Goal: Information Seeking & Learning: Learn about a topic

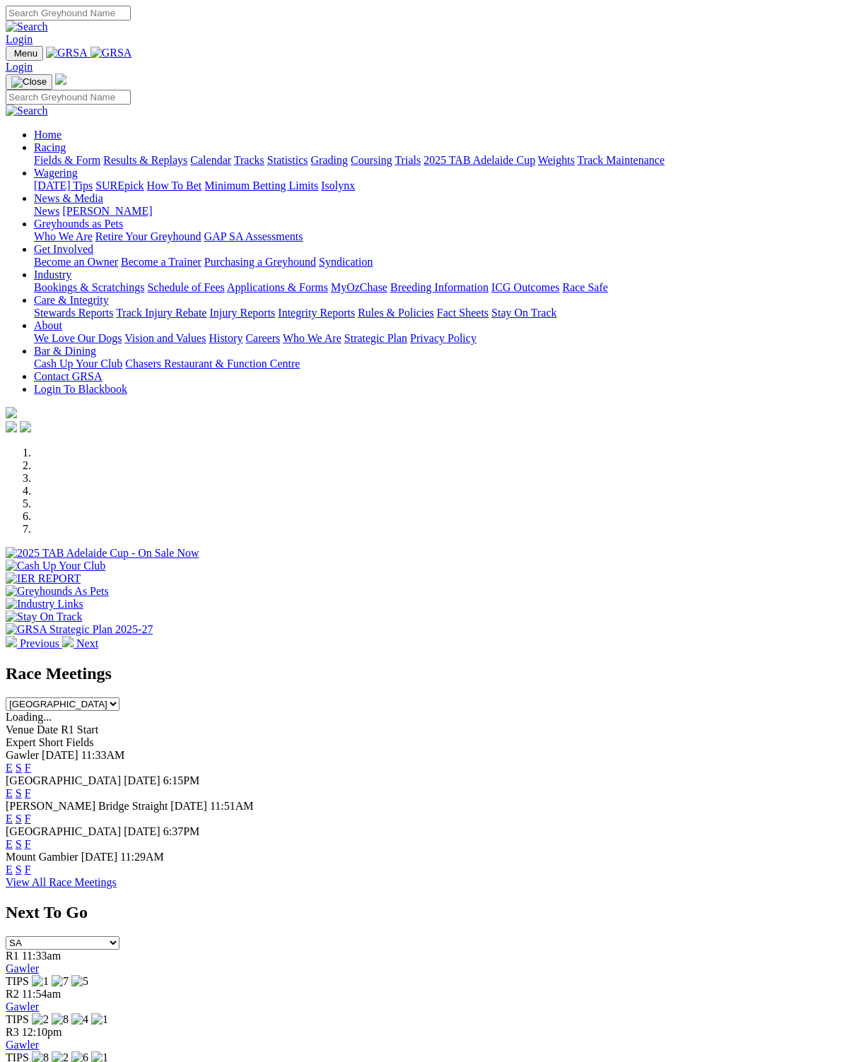
scroll to position [1, 0]
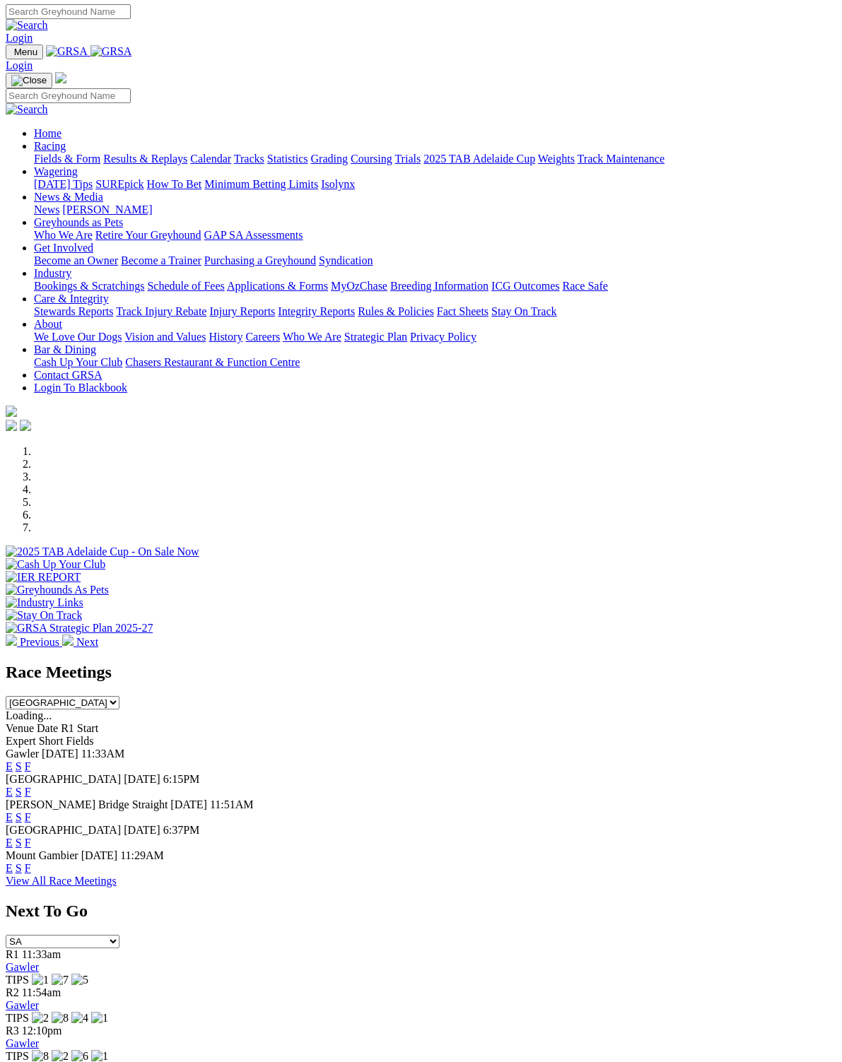
click at [31, 862] on link "F" at bounding box center [28, 868] width 6 height 12
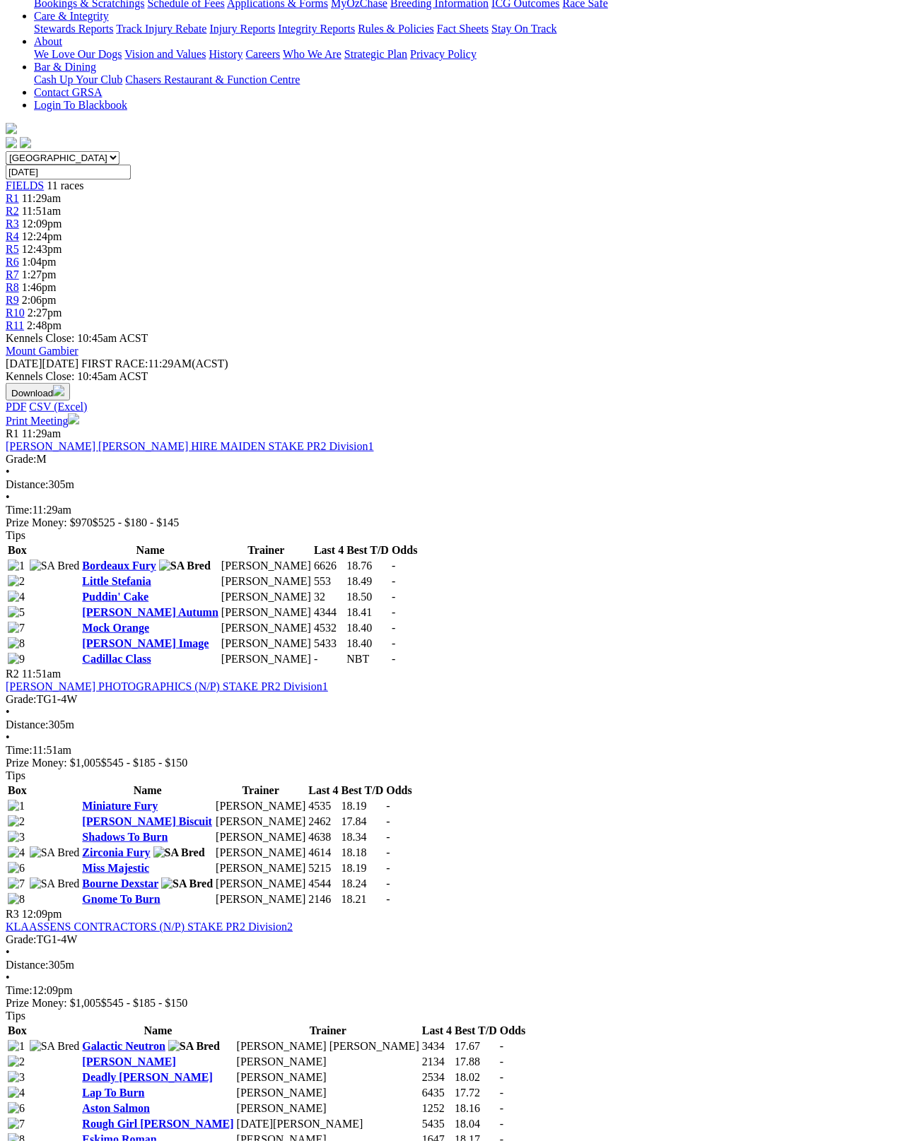
scroll to position [311, 0]
click at [125, 652] on link "Cadillac Class" at bounding box center [116, 658] width 69 height 12
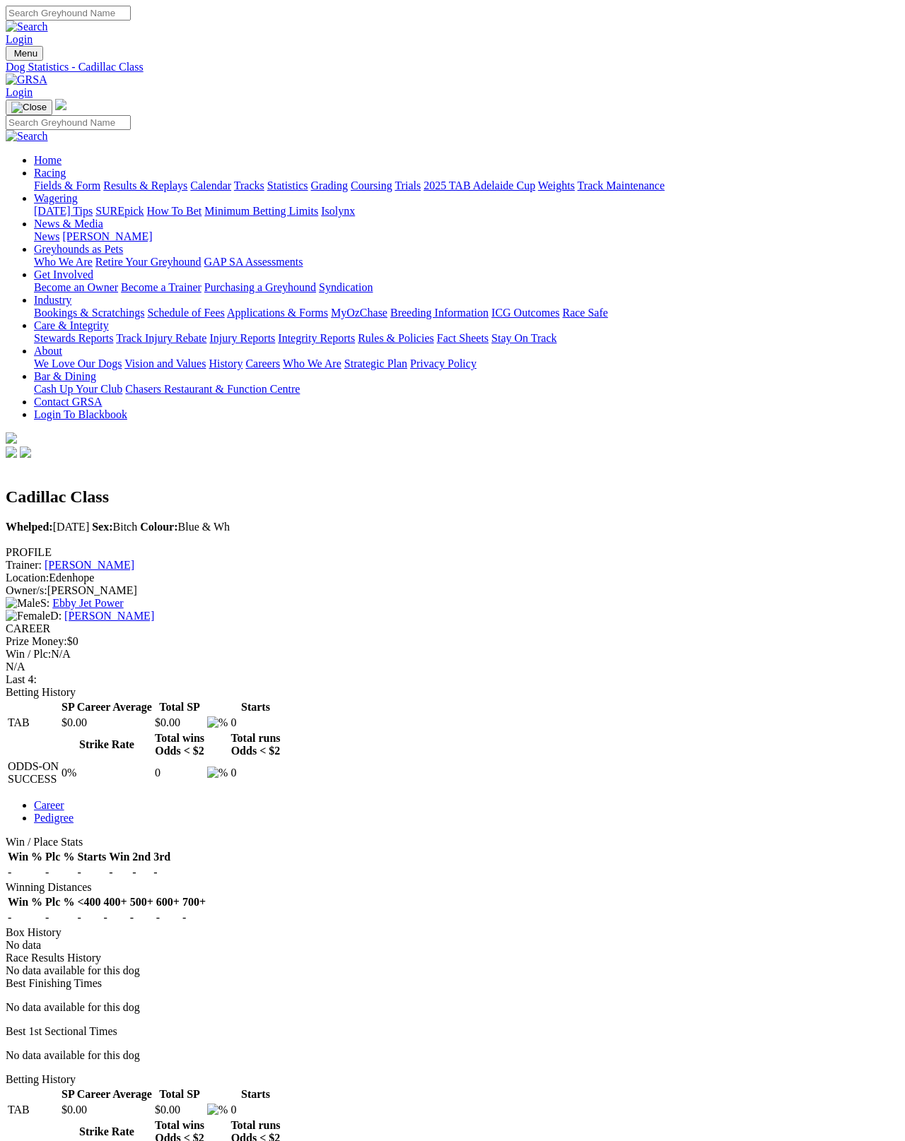
scroll to position [7, 0]
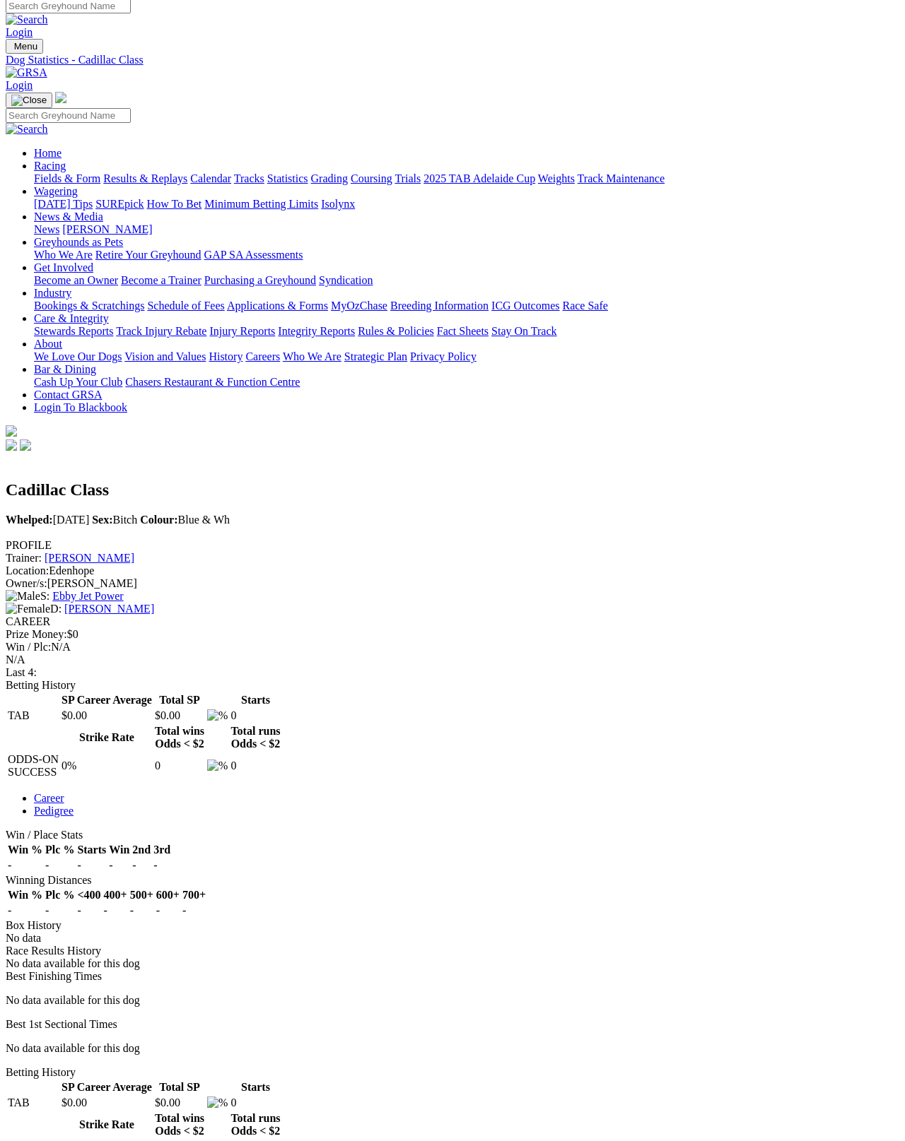
click at [123, 590] on link "Ebby Jet Power" at bounding box center [87, 596] width 71 height 12
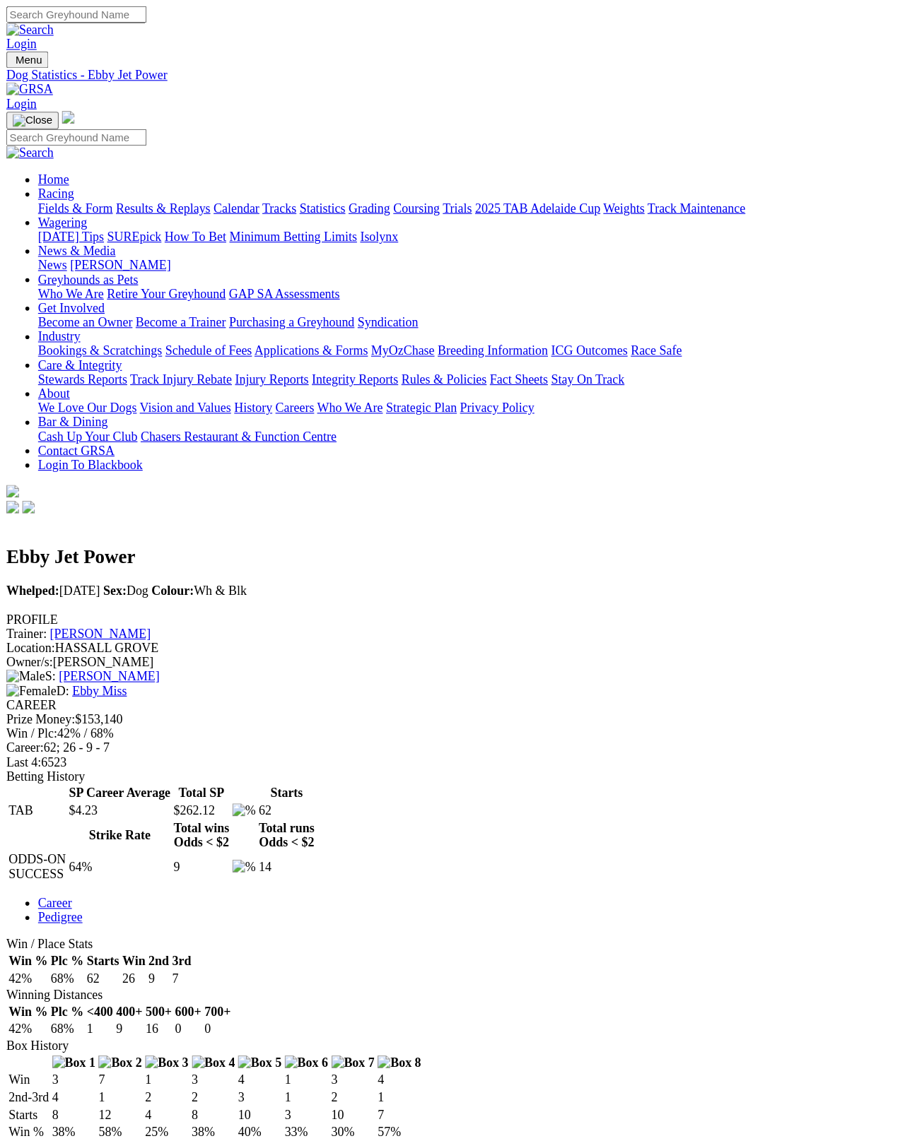
scroll to position [7, 0]
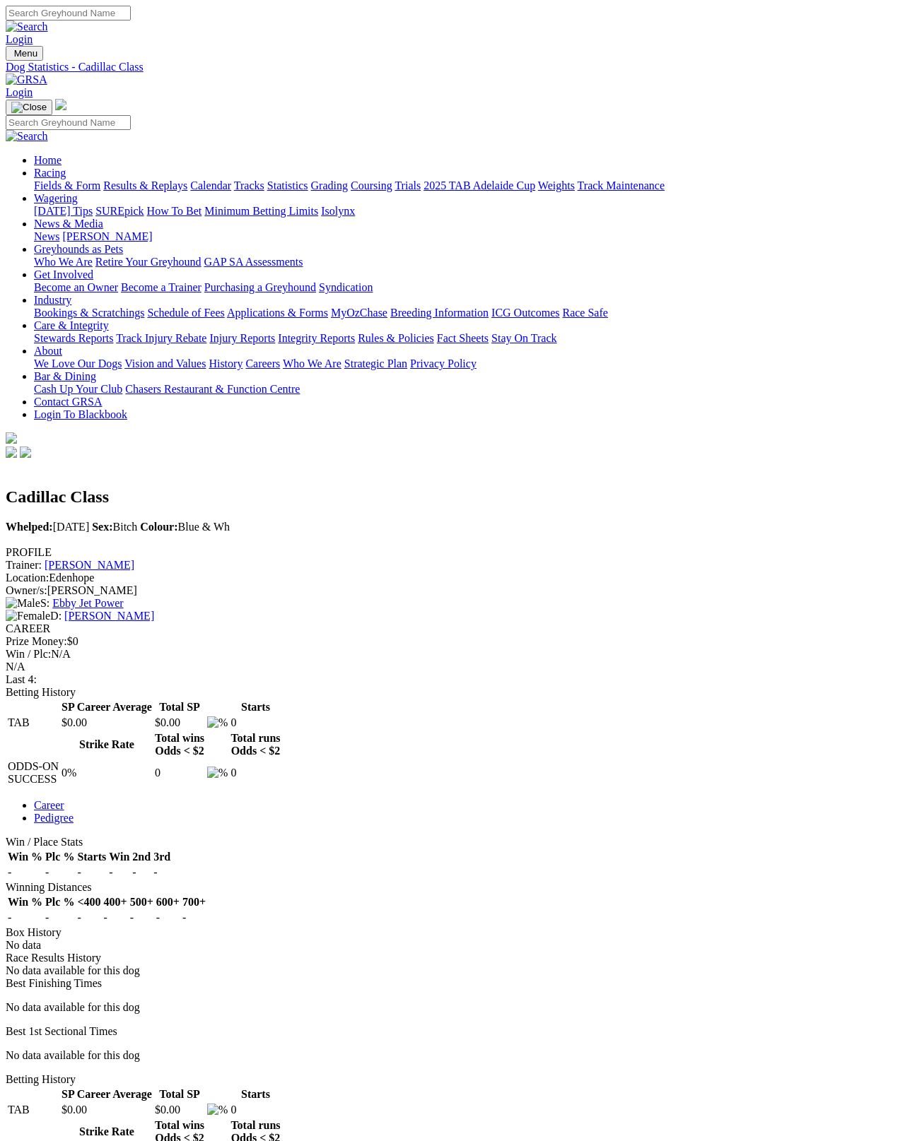
scroll to position [82, 0]
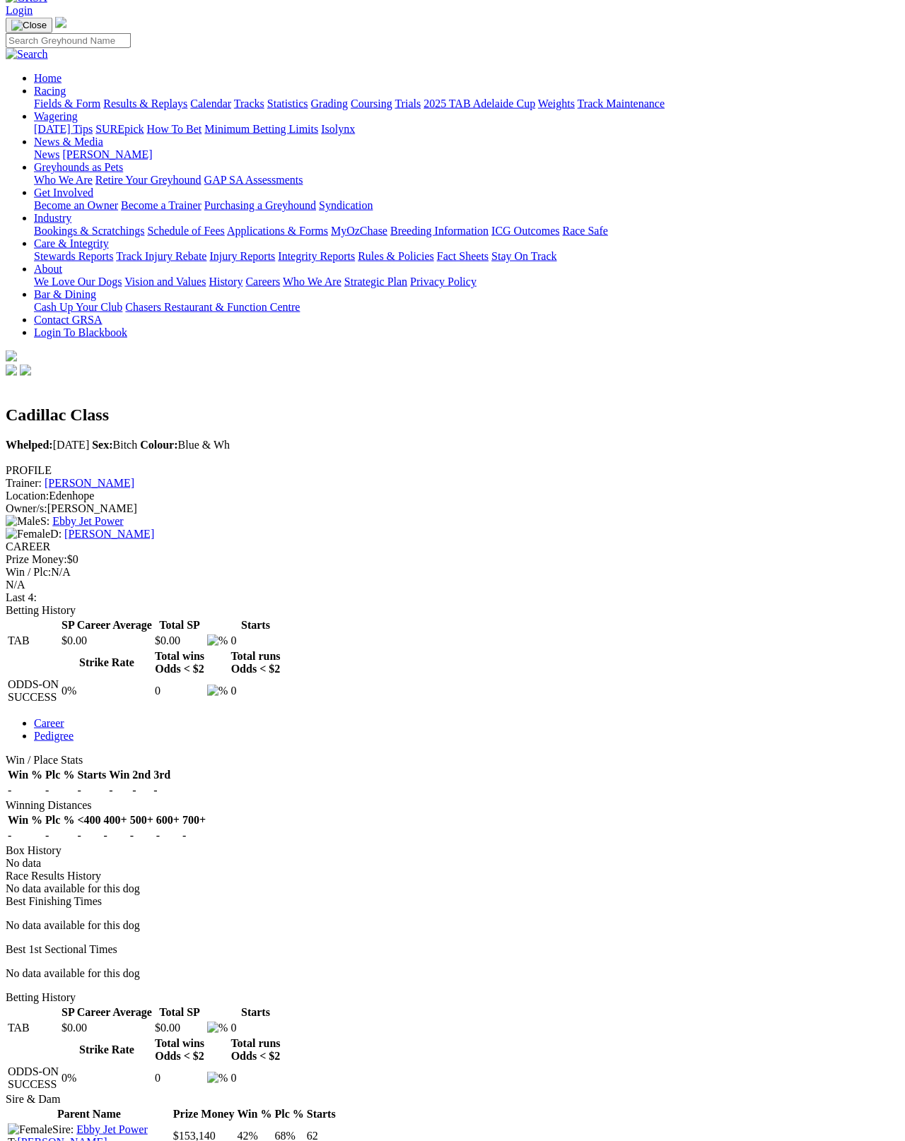
click at [154, 528] on link "[PERSON_NAME]" at bounding box center [109, 534] width 90 height 12
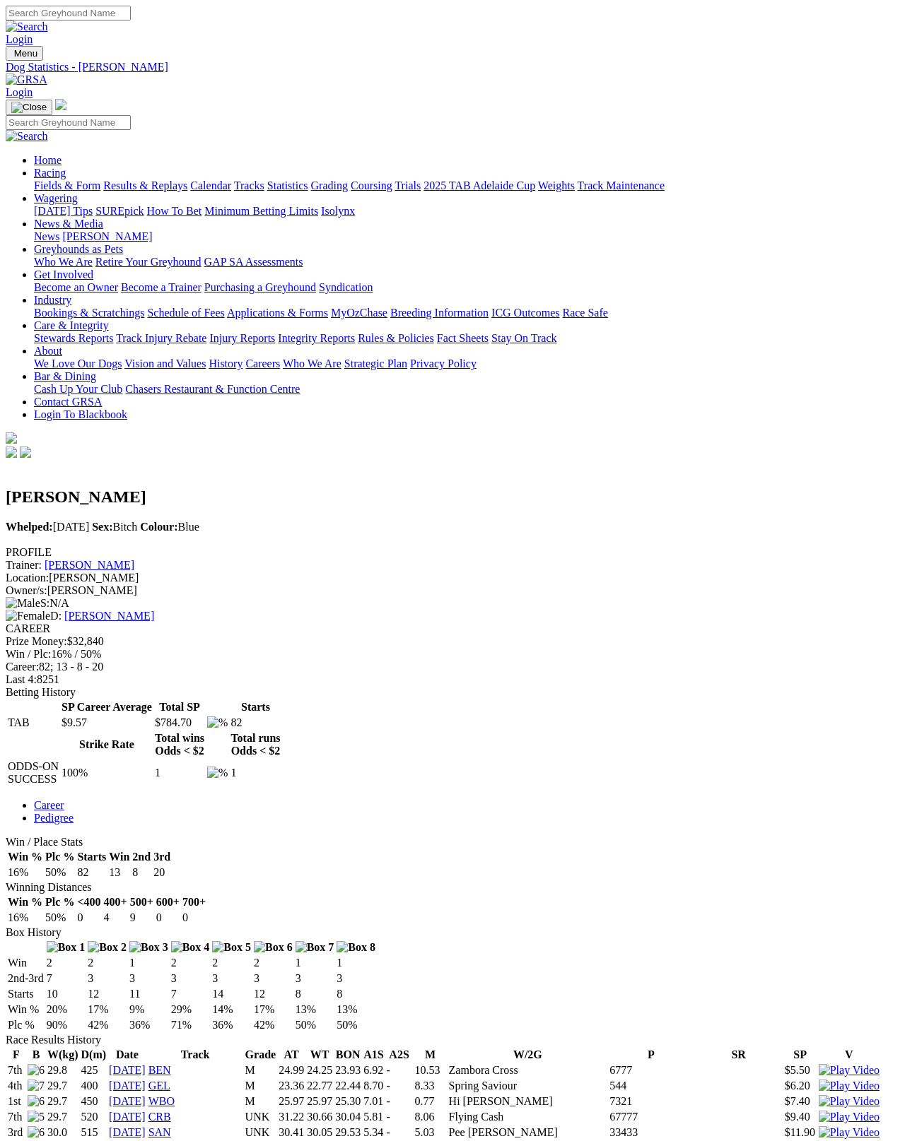
scroll to position [7, 0]
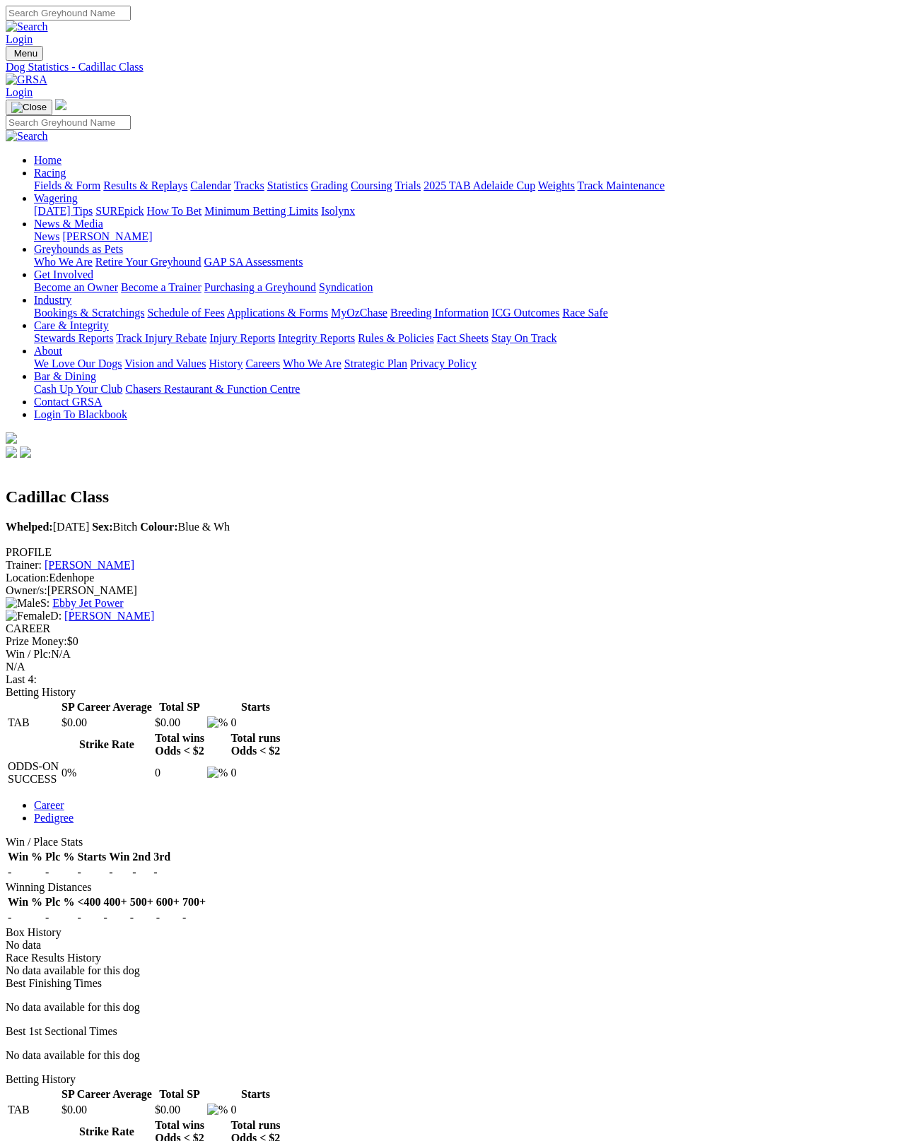
scroll to position [158, 0]
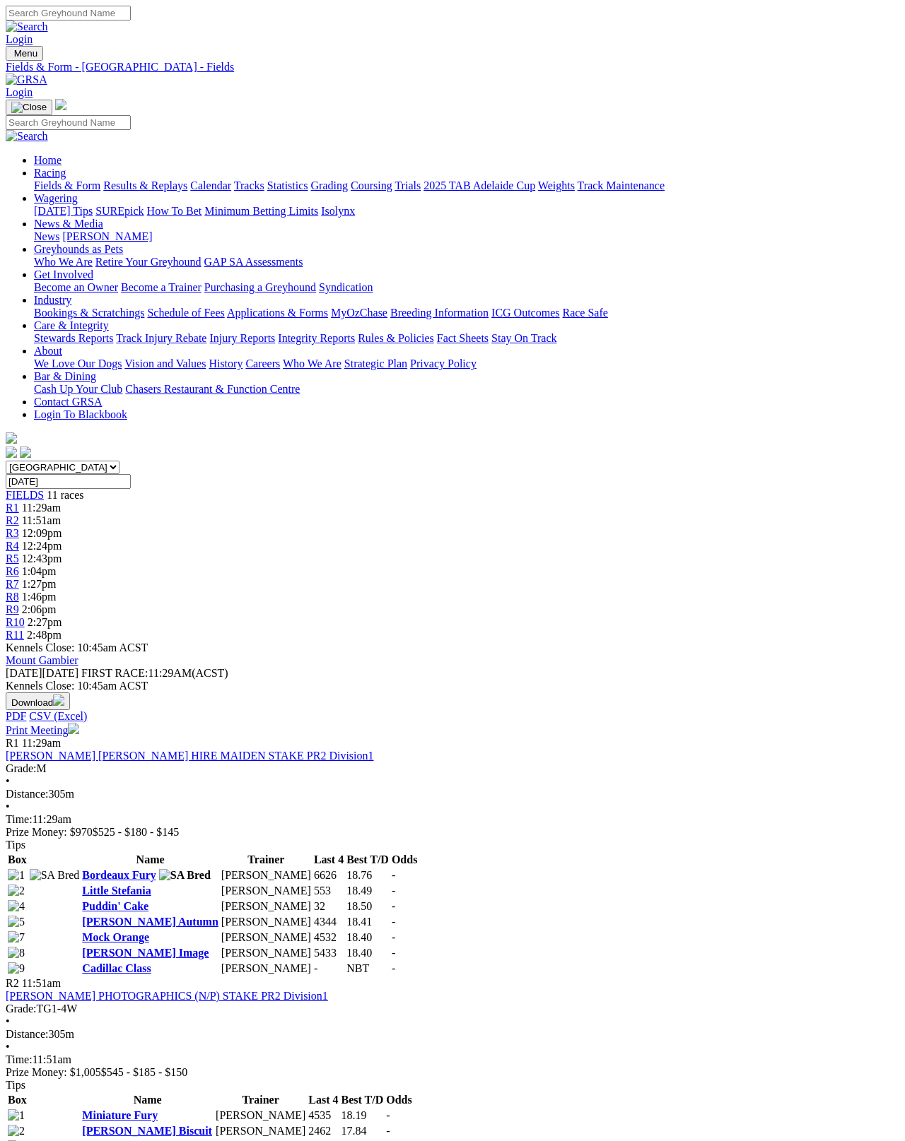
click at [36, 180] on link "Fields & Form" at bounding box center [67, 186] width 66 height 12
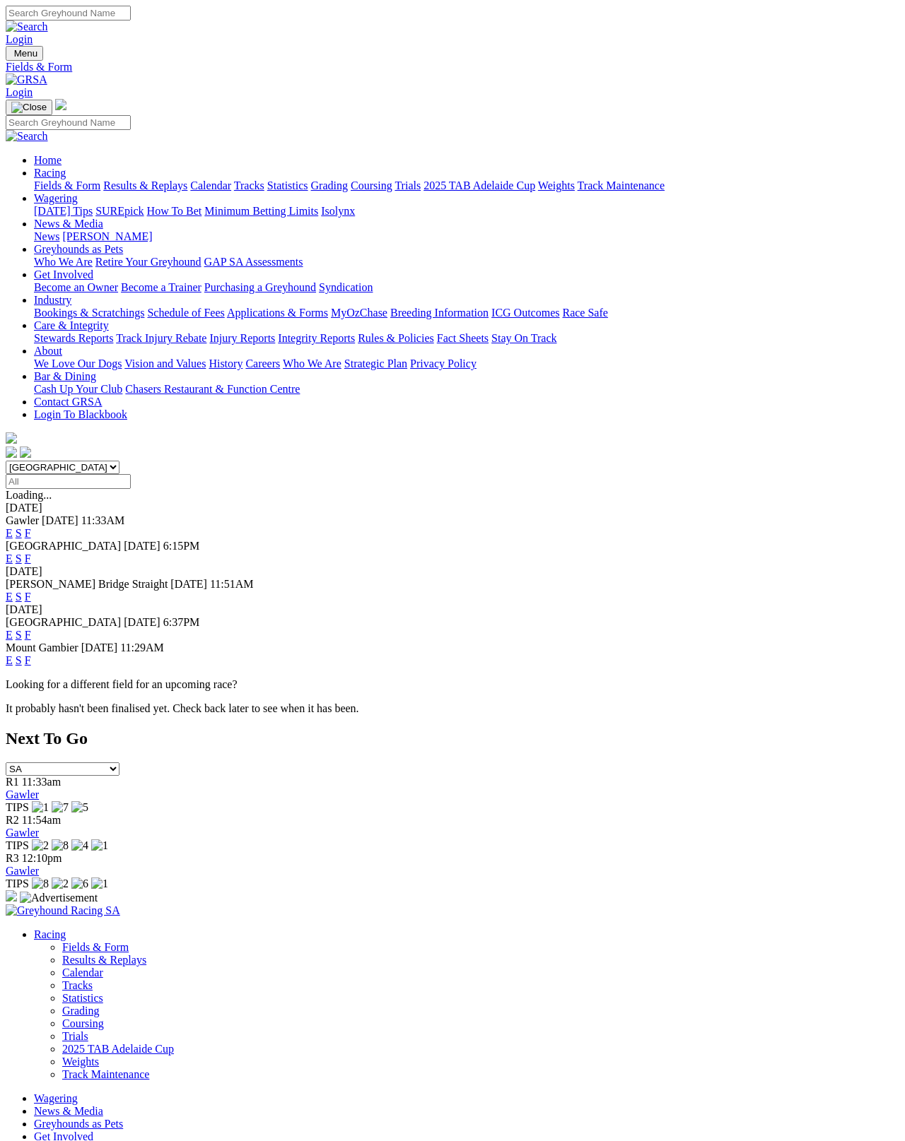
scroll to position [7, 0]
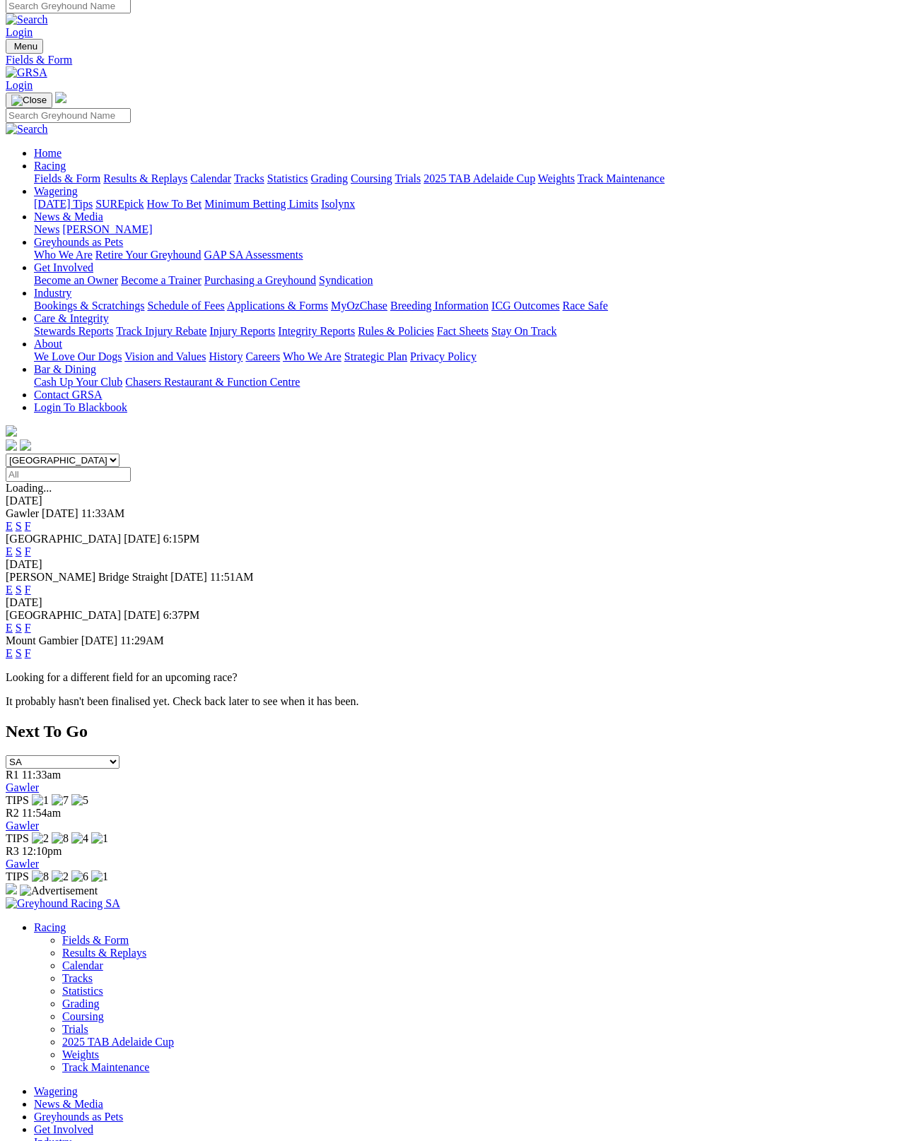
click at [31, 546] on link "F" at bounding box center [28, 552] width 6 height 12
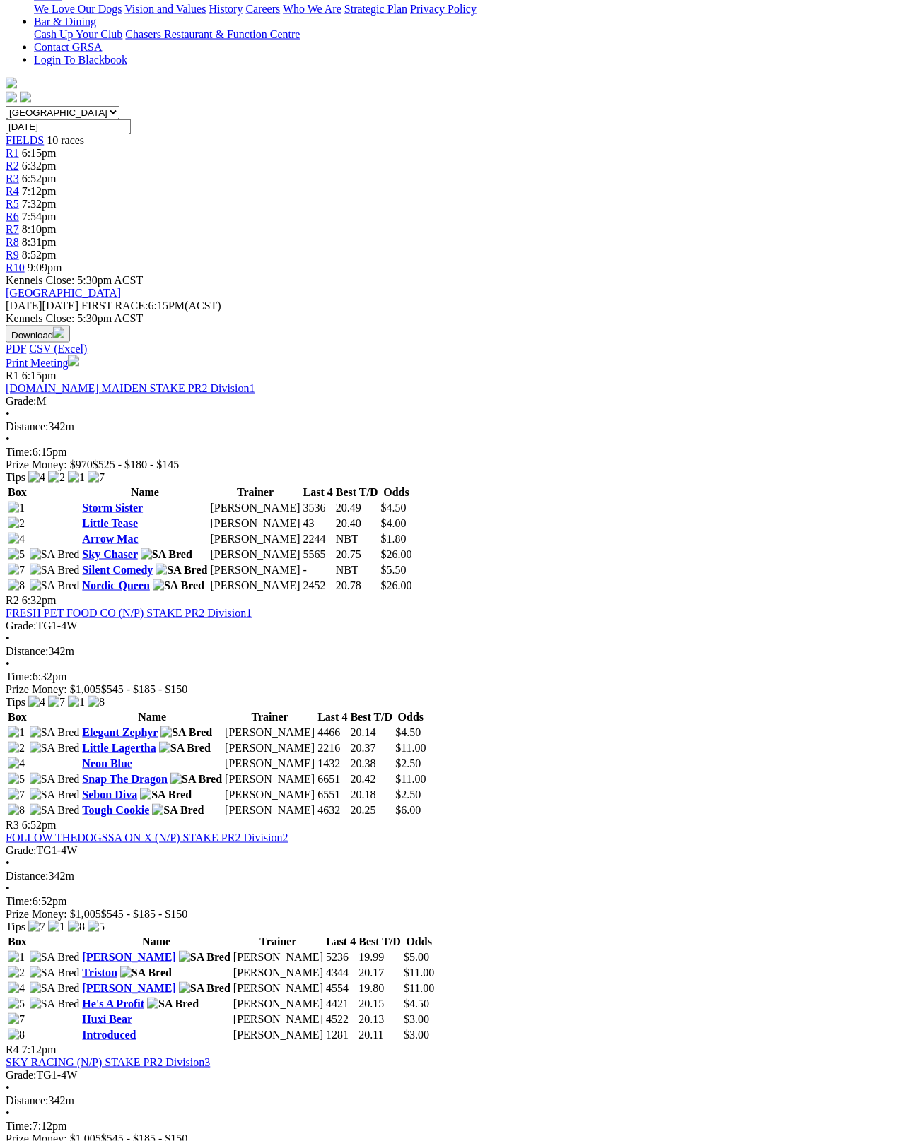
scroll to position [356, 0]
click at [108, 563] on link "Silent Comedy" at bounding box center [117, 569] width 71 height 12
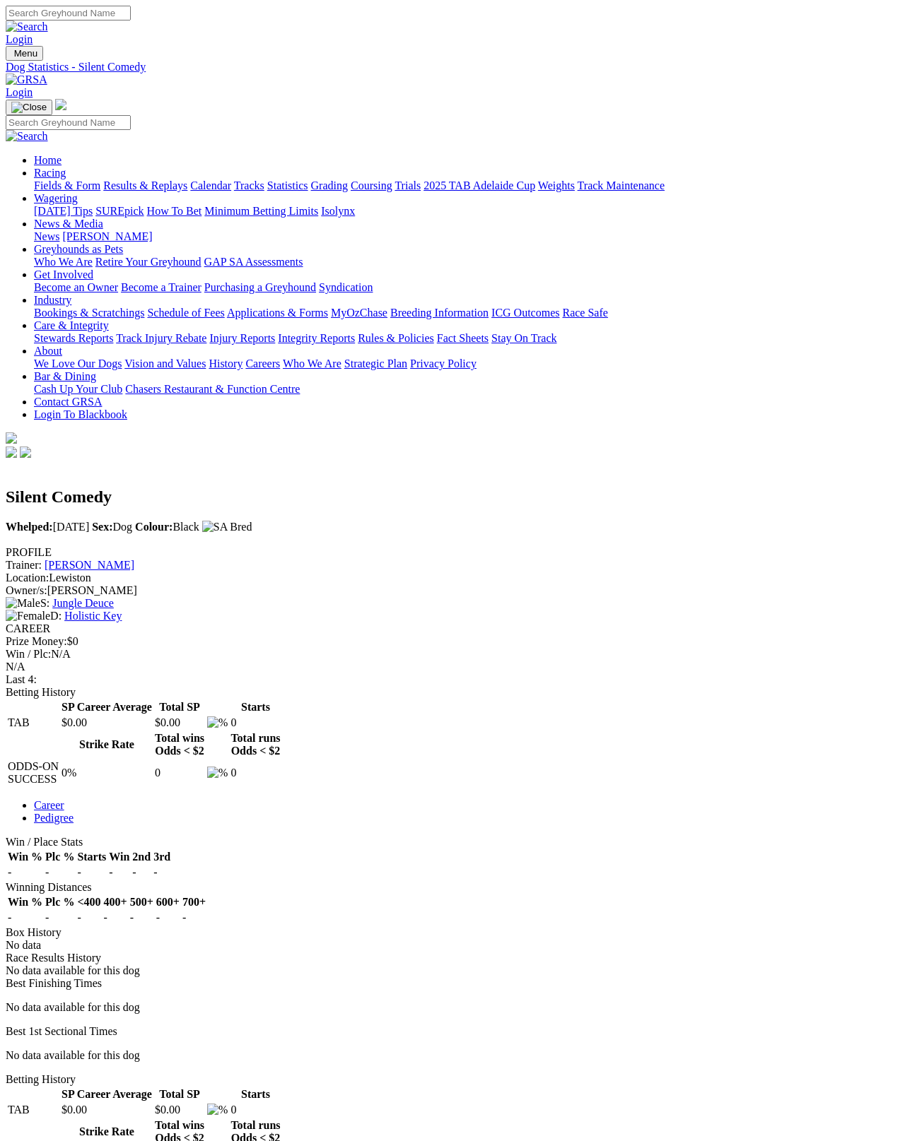
scroll to position [7, 0]
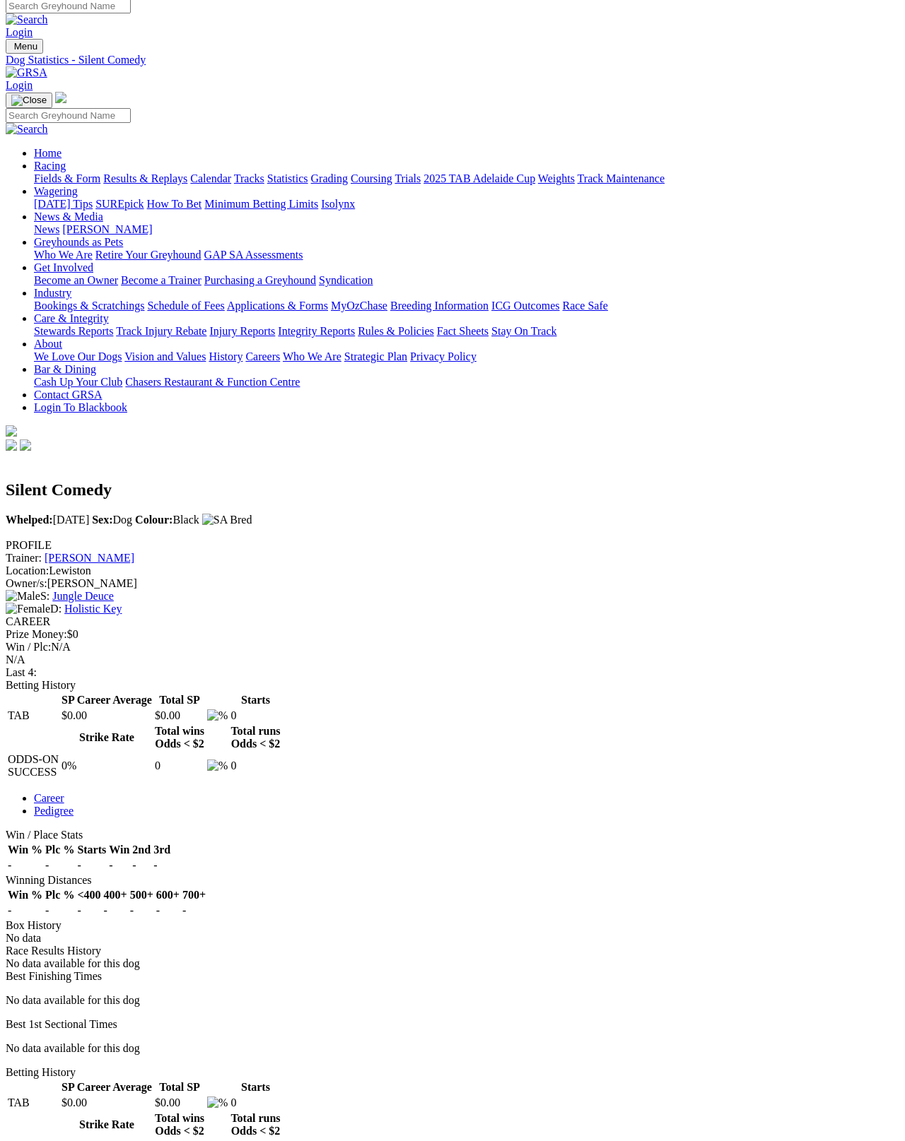
click at [149, 539] on div "PROFILE Trainer: Scott Feltus Location: Lewiston Owner/s: Scott Feltus S: Jungl…" at bounding box center [452, 577] width 893 height 76
click at [114, 590] on link "Jungle Deuce" at bounding box center [82, 596] width 61 height 12
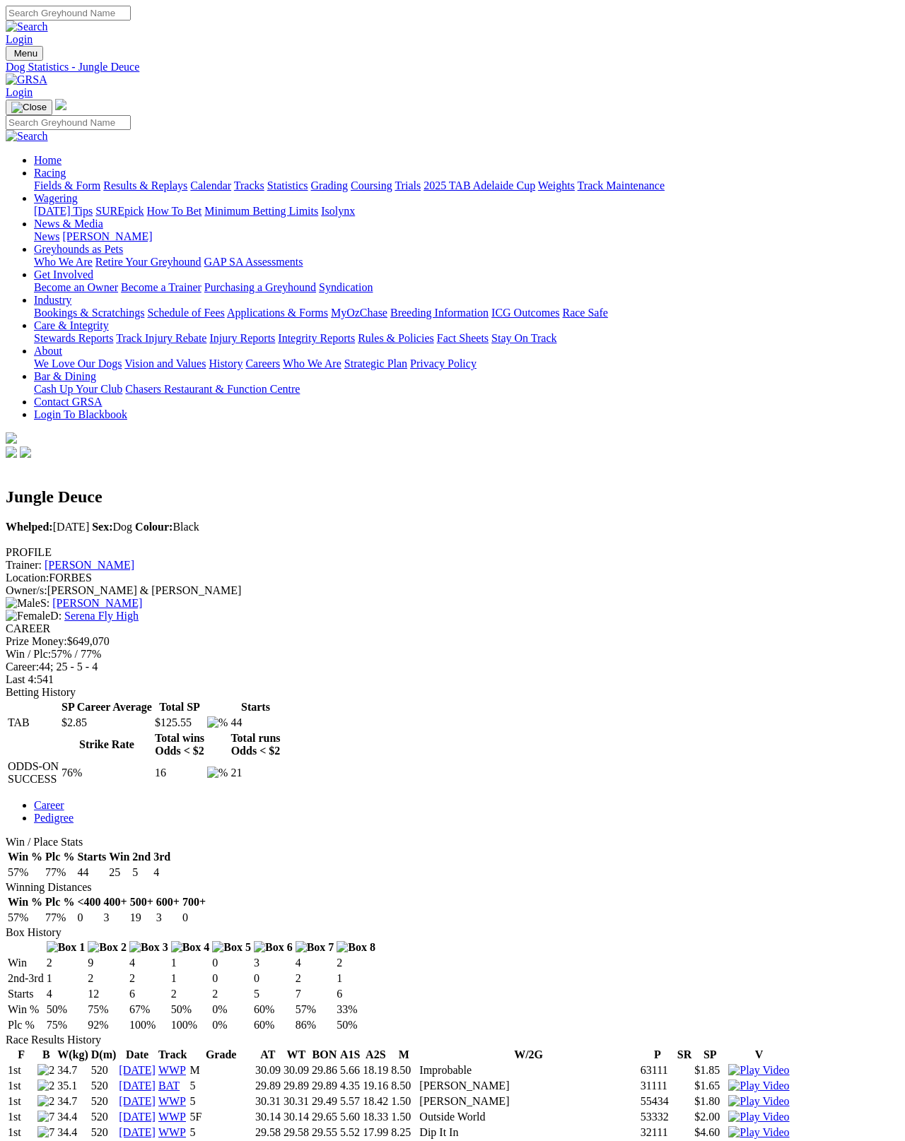
scroll to position [7, 0]
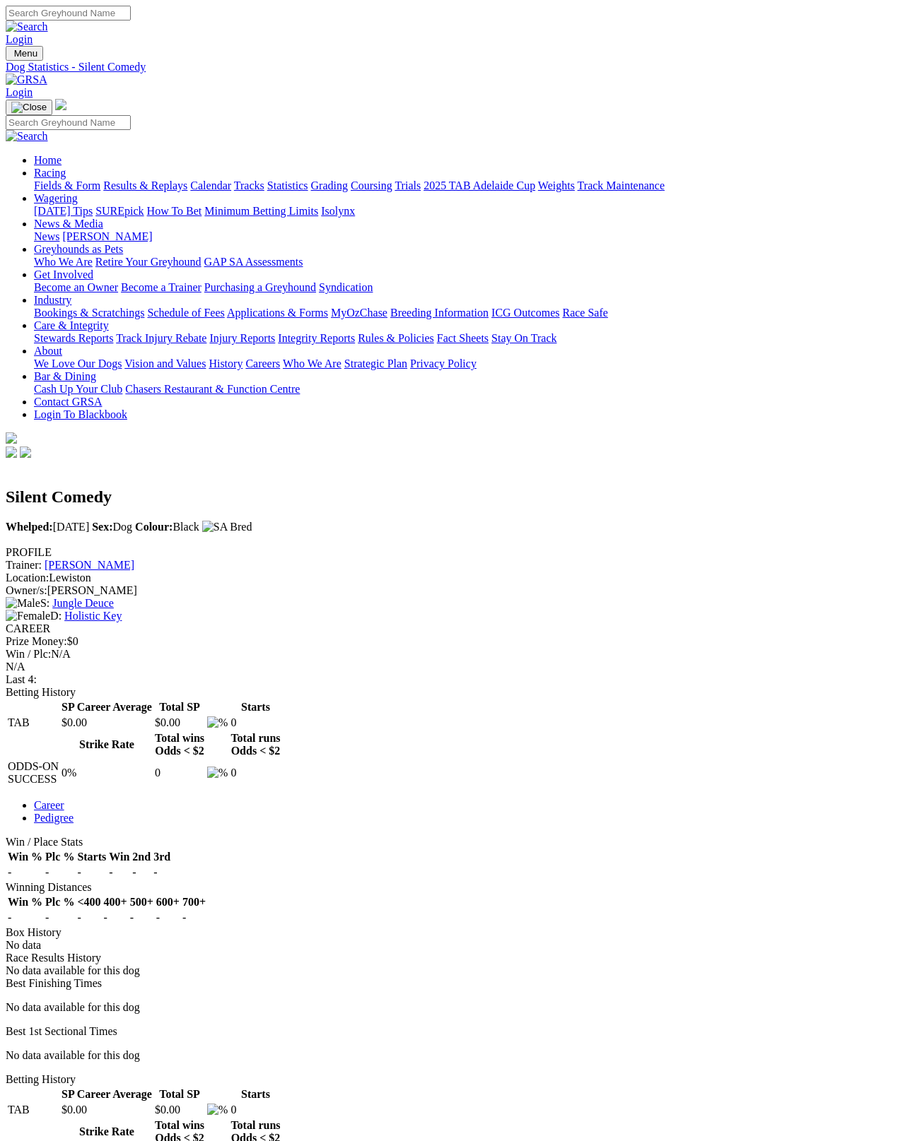
scroll to position [82, 0]
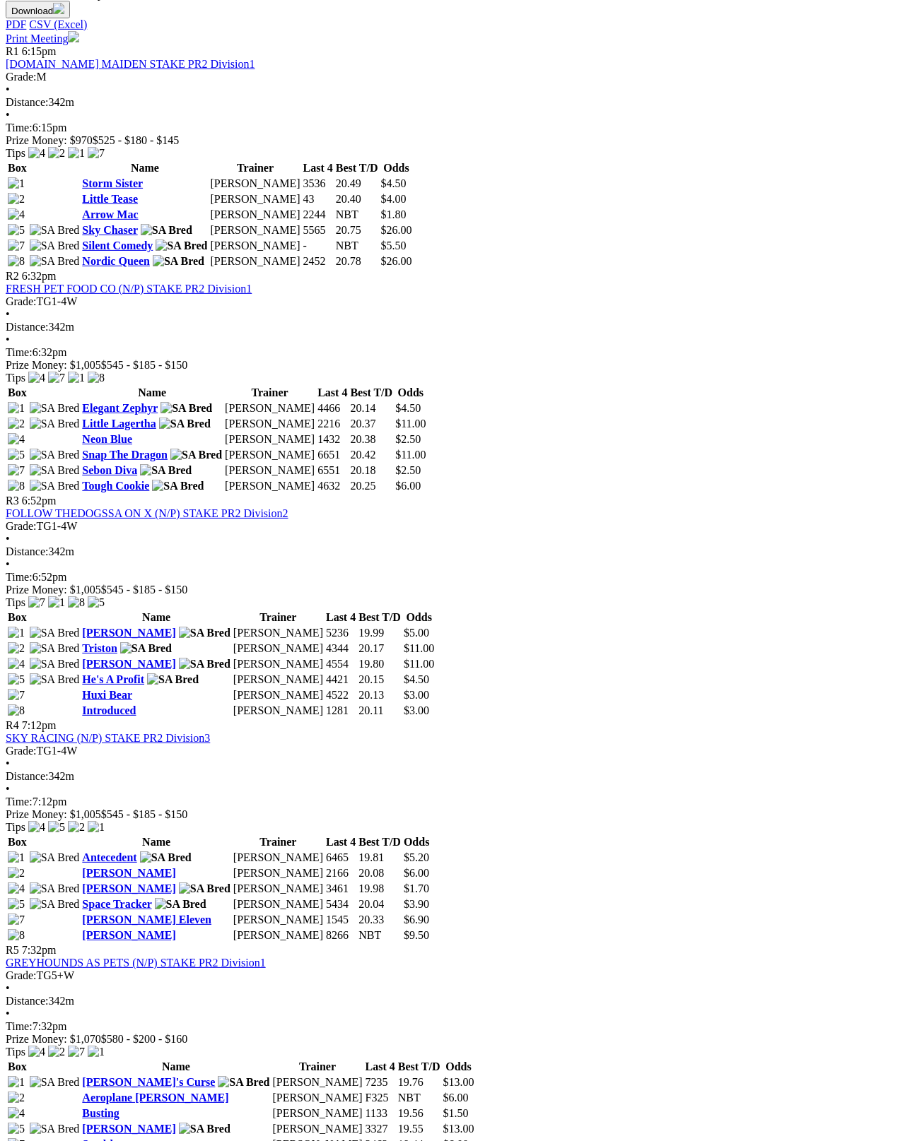
scroll to position [679, 0]
